Goal: Information Seeking & Learning: Learn about a topic

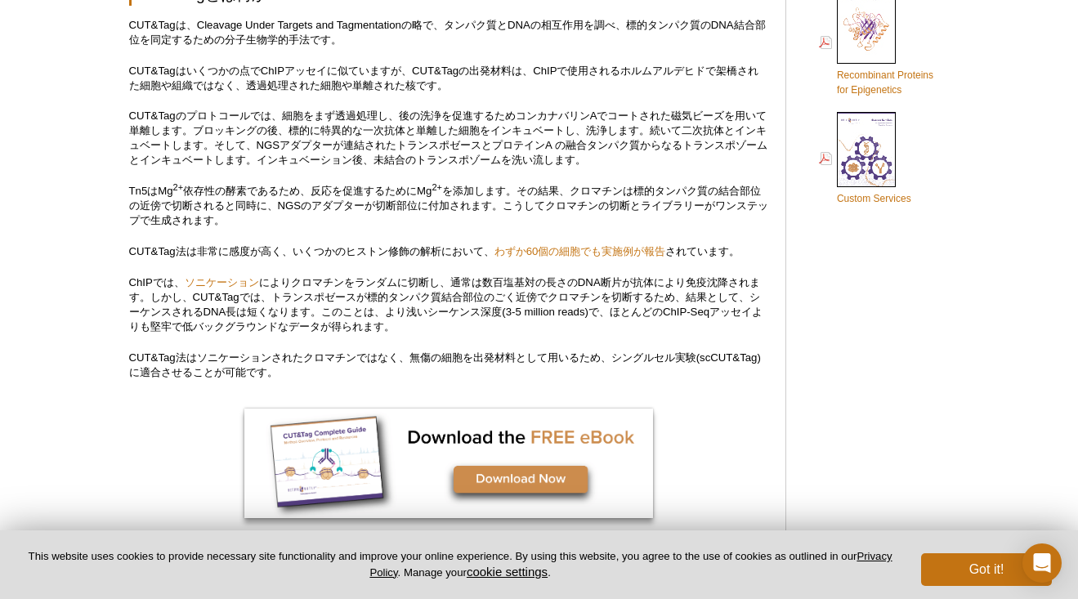
scroll to position [1010, 0]
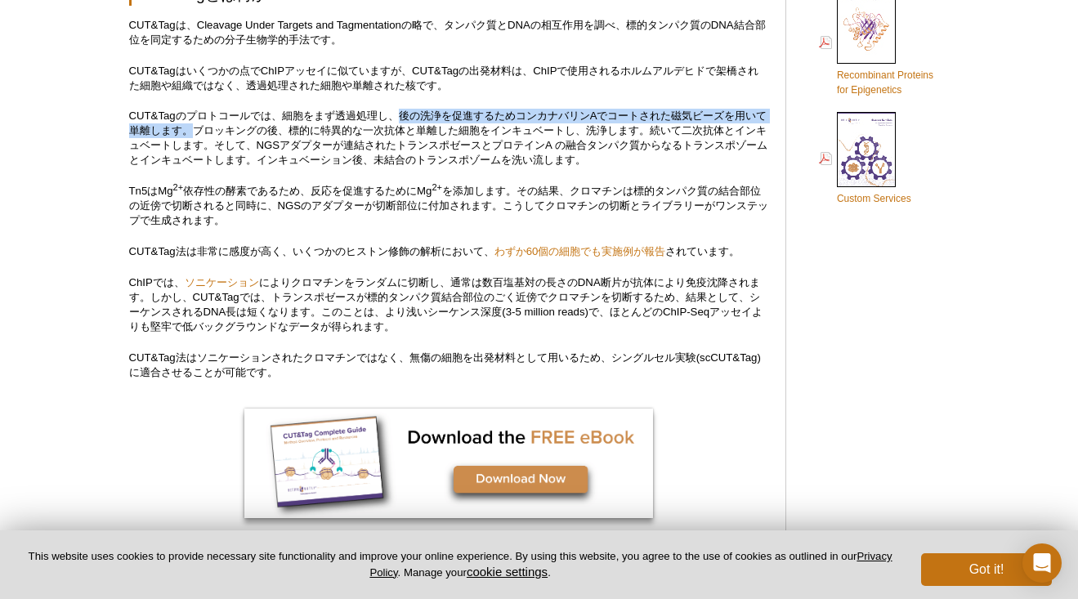
drag, startPoint x: 401, startPoint y: 114, endPoint x: 203, endPoint y: 124, distance: 198.9
click at [203, 124] on p "CUT&Tagのプロトコールでは、細胞をまず透過処理し、後の洗浄を促進するためコンカナバリンAでコートされた磁気ビーズを用いて単離します。ブロッキングの後、標…" at bounding box center [449, 138] width 640 height 59
drag, startPoint x: 129, startPoint y: 112, endPoint x: 202, endPoint y: 133, distance: 75.8
click at [202, 133] on p "CUT&Tagのプロトコールでは、細胞をまず透過処理し、後の洗浄を促進するためコンカナバリンAでコートされた磁気ビーズを用いて単離します。ブロッキングの後、標…" at bounding box center [449, 138] width 640 height 59
copy p "CUT&Tagのプロトコールでは、細胞をまず透過処理し、後の洗浄を促進するためコンカナバリンAでコートされた磁気ビーズを用いて単離します。"
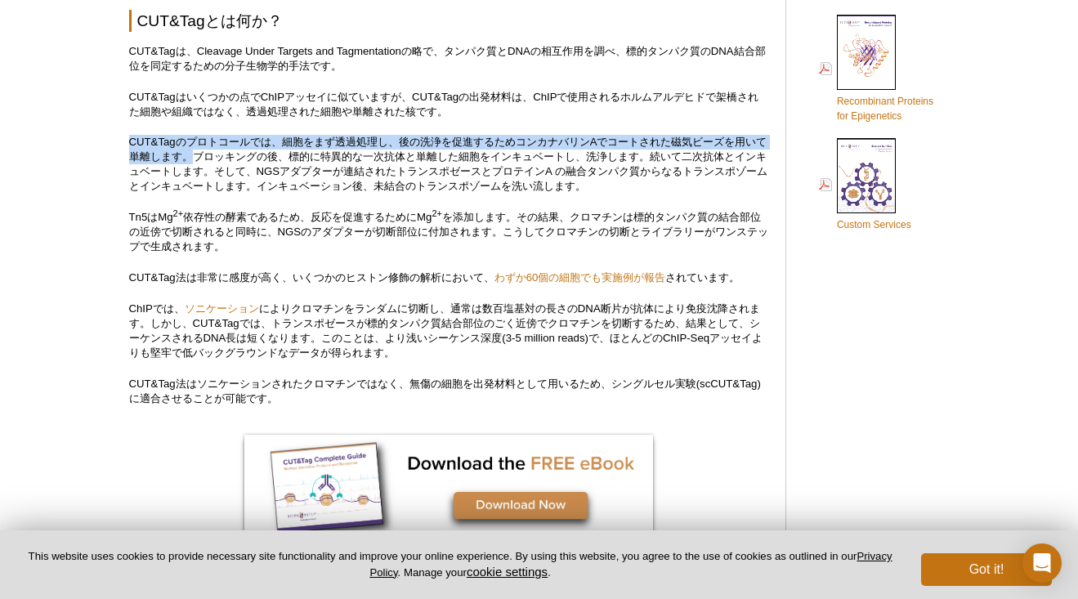
scroll to position [983, 0]
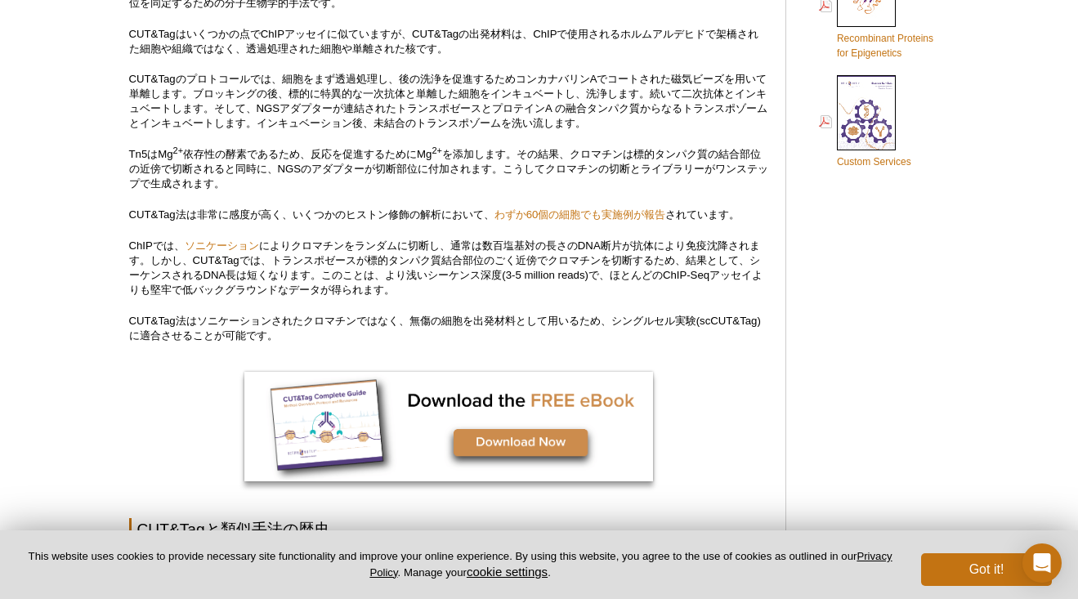
scroll to position [1041, 0]
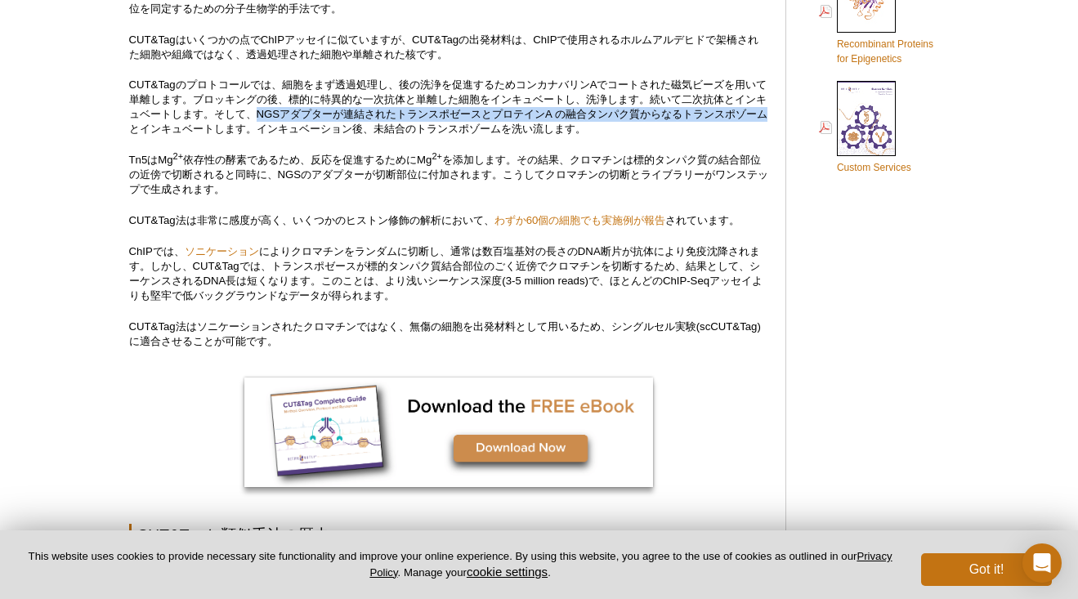
drag, startPoint x: 276, startPoint y: 111, endPoint x: 164, endPoint y: 128, distance: 113.2
click at [164, 128] on p "CUT&Tagのプロトコールでは、細胞をまず透過処理し、後の洗浄を促進するためコンカナバリンAでコートされた磁気ビーズを用いて単離します。ブロッキングの後、標…" at bounding box center [449, 107] width 640 height 59
copy p "NGSアダプターが連結されたトランスポゼースとプロテインA の融合タンパク質からなるトランスポゾーム"
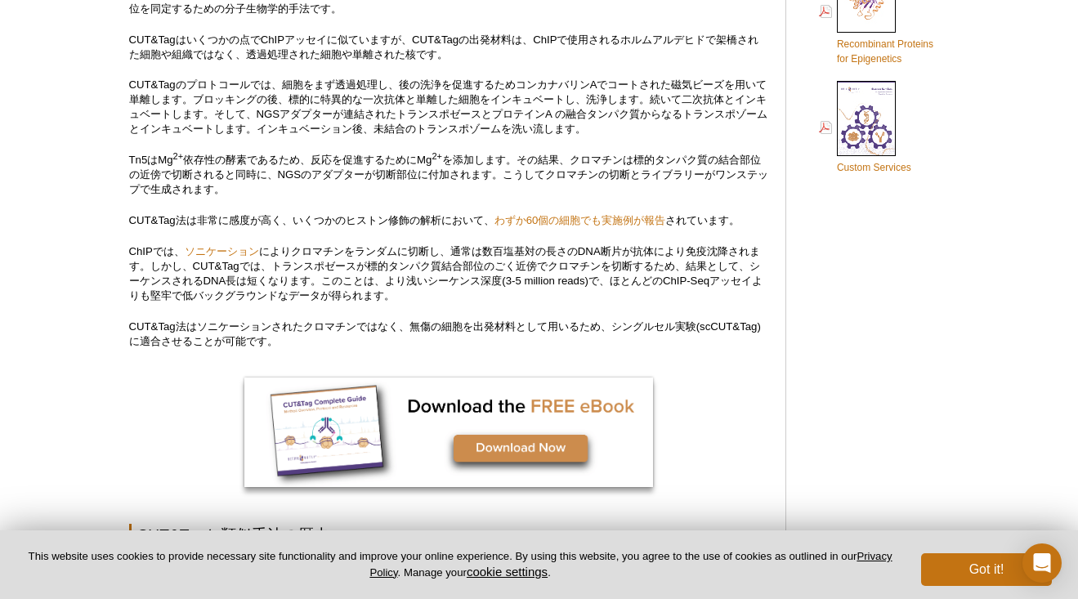
click at [253, 188] on p "Tn5はMg 2+ 依存性の酵素であるため、反応を促進するためにMg 2+ を添加します。その結果、クロマチンは標的タンパク質の結合部位の近傍で切断されると同…" at bounding box center [449, 175] width 640 height 44
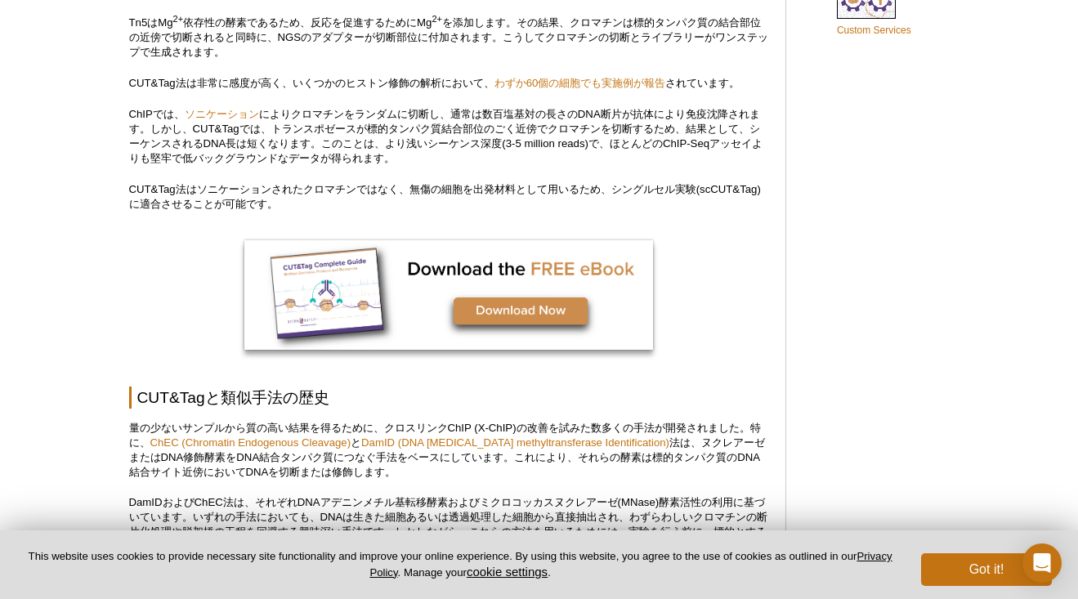
scroll to position [1178, 0]
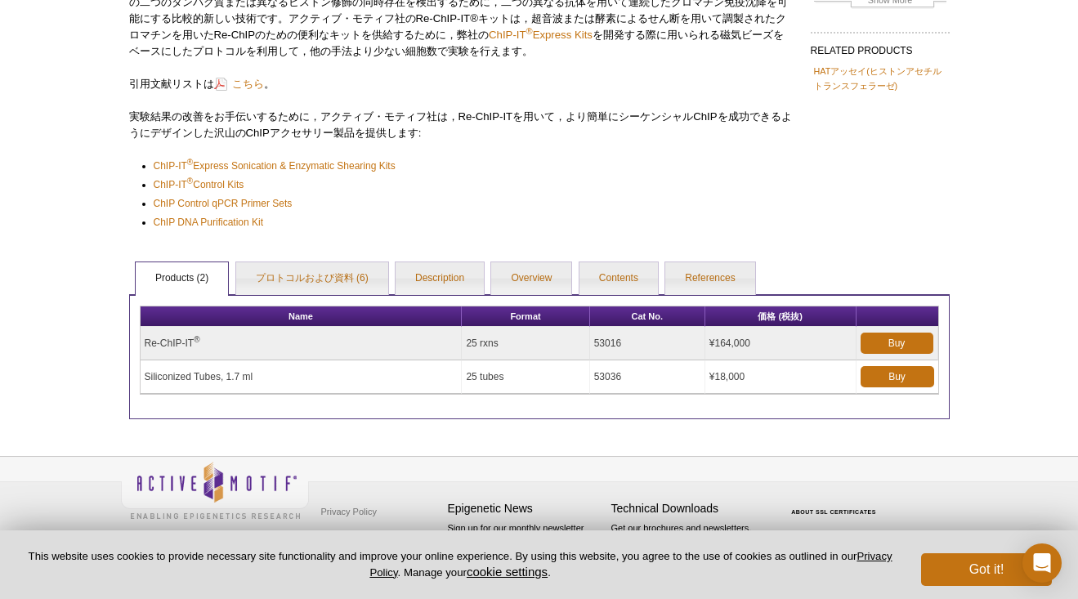
scroll to position [247, 0]
